Goal: Transaction & Acquisition: Purchase product/service

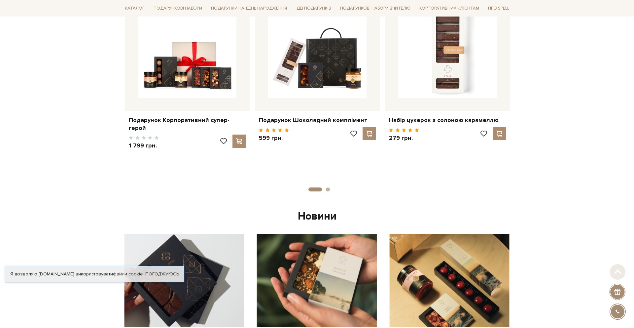
scroll to position [333, 0]
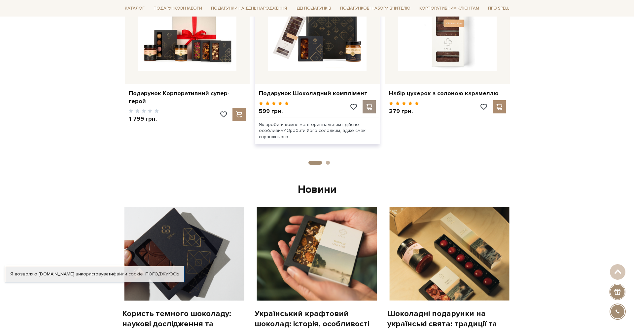
click at [373, 104] on span at bounding box center [369, 107] width 8 height 6
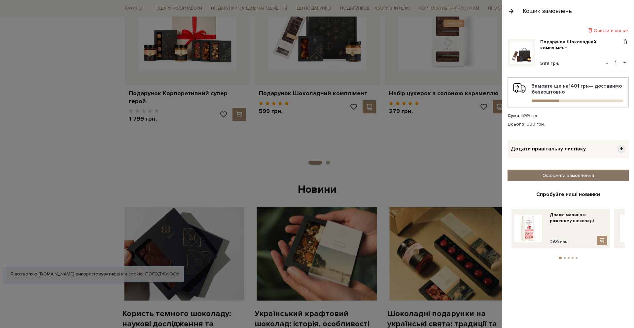
click at [562, 177] on link "Оформити замовлення" at bounding box center [568, 176] width 121 height 12
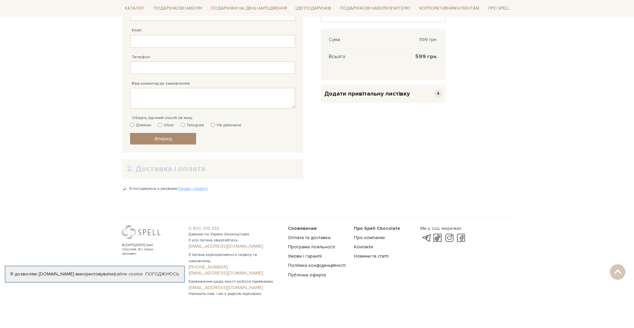
scroll to position [193, 0]
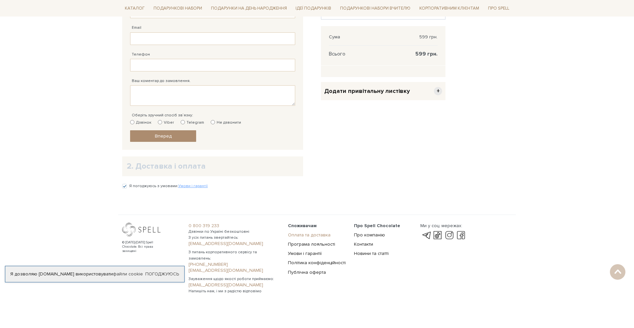
click at [299, 236] on link "Оплата та доставка" at bounding box center [309, 235] width 43 height 6
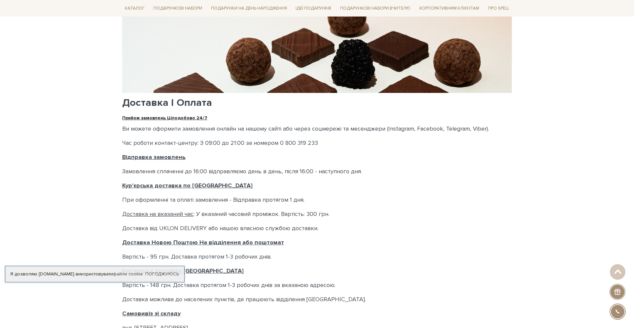
scroll to position [63, 0]
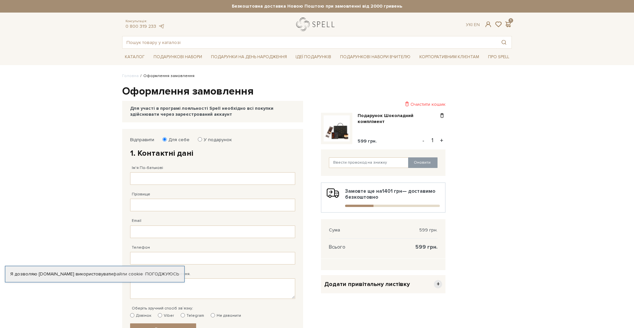
click at [306, 24] on link "logo" at bounding box center [316, 25] width 41 height 14
